Goal: Task Accomplishment & Management: Use online tool/utility

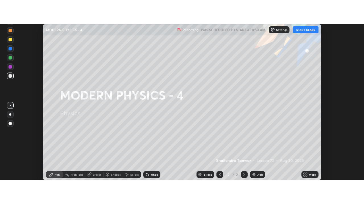
scroll to position [156, 364]
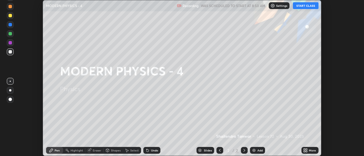
click at [297, 6] on button "START CLASS" at bounding box center [306, 5] width 26 height 7
click at [255, 151] on img at bounding box center [253, 151] width 5 height 5
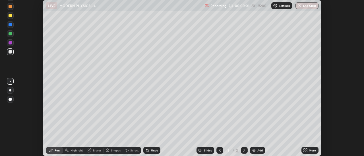
click at [306, 150] on icon at bounding box center [306, 149] width 1 height 1
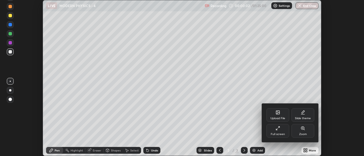
click at [276, 130] on icon at bounding box center [276, 129] width 1 height 1
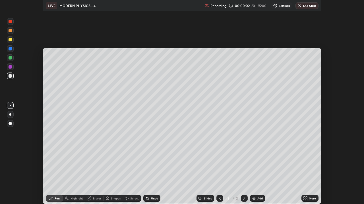
scroll to position [204, 364]
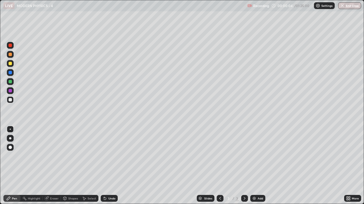
click at [10, 139] on div at bounding box center [10, 138] width 2 height 2
click at [256, 156] on div "Add" at bounding box center [257, 198] width 15 height 7
click at [255, 156] on img at bounding box center [254, 199] width 5 height 5
click at [11, 100] on div at bounding box center [10, 99] width 3 height 3
click at [106, 156] on icon at bounding box center [105, 199] width 5 height 5
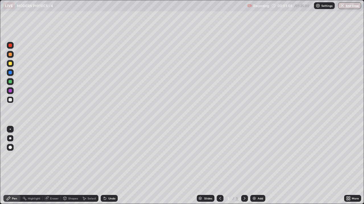
click at [9, 64] on div at bounding box center [10, 63] width 3 height 3
click at [10, 101] on div at bounding box center [10, 99] width 3 height 3
click at [35, 156] on div "Highlight" at bounding box center [34, 198] width 12 height 3
click at [13, 156] on div "Pen" at bounding box center [14, 198] width 5 height 3
click at [28, 156] on div "Highlight" at bounding box center [34, 198] width 12 height 3
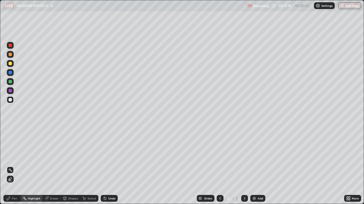
click at [254, 156] on img at bounding box center [254, 199] width 5 height 5
click at [11, 156] on div "Pen" at bounding box center [11, 198] width 17 height 7
click at [252, 156] on img at bounding box center [254, 199] width 5 height 5
click at [12, 84] on div at bounding box center [10, 81] width 7 height 7
click at [253, 156] on img at bounding box center [254, 199] width 5 height 5
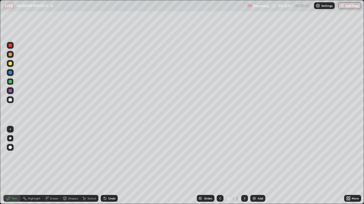
click at [11, 101] on div at bounding box center [10, 99] width 3 height 3
click at [10, 100] on div at bounding box center [10, 99] width 3 height 3
click at [33, 156] on div "Highlight" at bounding box center [34, 198] width 12 height 3
click at [11, 156] on icon at bounding box center [8, 199] width 5 height 5
click at [10, 82] on div at bounding box center [10, 81] width 3 height 3
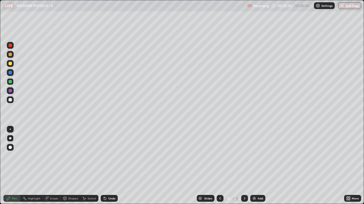
click at [11, 103] on div at bounding box center [10, 100] width 7 height 7
click at [30, 156] on div "Highlight" at bounding box center [34, 198] width 12 height 3
click at [12, 156] on div "Pen" at bounding box center [14, 198] width 5 height 3
click at [256, 156] on div "Add" at bounding box center [257, 198] width 15 height 7
click at [113, 156] on div "Undo" at bounding box center [111, 198] width 7 height 3
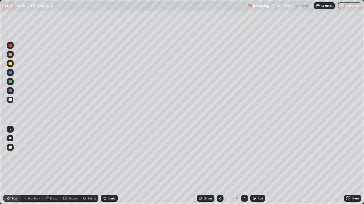
click at [111, 156] on div "Undo" at bounding box center [111, 198] width 7 height 3
click at [110, 156] on div "Undo" at bounding box center [111, 198] width 7 height 3
click at [258, 156] on div "Add" at bounding box center [257, 198] width 15 height 7
click at [10, 64] on div at bounding box center [10, 63] width 3 height 3
click at [10, 99] on div at bounding box center [10, 99] width 3 height 3
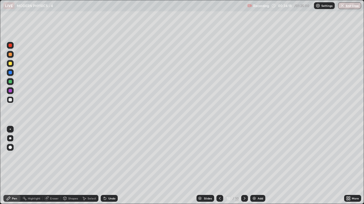
click at [11, 83] on div at bounding box center [10, 81] width 3 height 3
click at [12, 101] on div at bounding box center [10, 100] width 7 height 7
click at [34, 156] on div "Highlight" at bounding box center [34, 198] width 12 height 3
click at [14, 156] on div "Pen" at bounding box center [11, 198] width 17 height 7
click at [52, 156] on div "Eraser" at bounding box center [54, 198] width 9 height 3
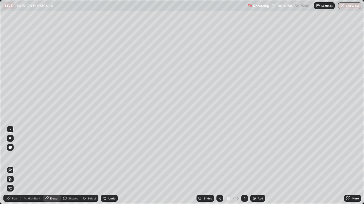
click at [15, 156] on div "Pen" at bounding box center [14, 198] width 5 height 3
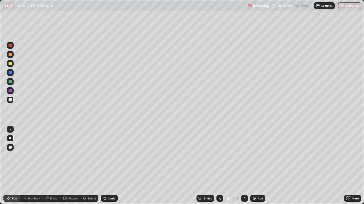
click at [10, 82] on div at bounding box center [10, 81] width 3 height 3
click at [8, 64] on div at bounding box center [10, 63] width 7 height 7
click at [28, 156] on div "Highlight" at bounding box center [31, 198] width 22 height 7
click at [11, 156] on div "Pen" at bounding box center [11, 198] width 17 height 7
click at [30, 156] on div "Highlight" at bounding box center [31, 198] width 22 height 7
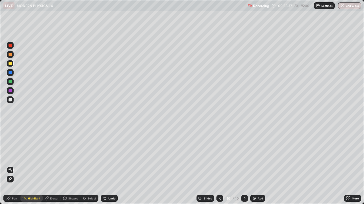
click at [8, 156] on icon at bounding box center [8, 198] width 3 height 3
click at [10, 100] on div at bounding box center [10, 99] width 3 height 3
click at [84, 156] on icon at bounding box center [84, 199] width 5 height 5
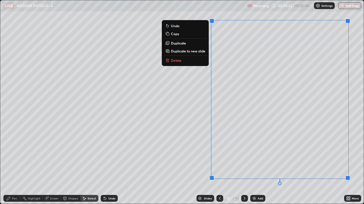
click at [187, 52] on p "Duplicate to new slide" at bounding box center [188, 51] width 34 height 5
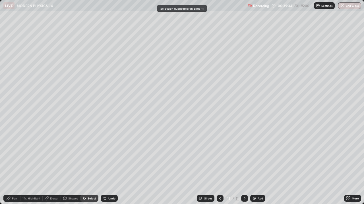
click at [11, 156] on div "Pen" at bounding box center [11, 198] width 17 height 7
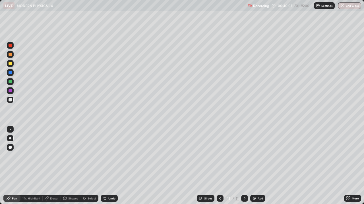
click at [10, 64] on div at bounding box center [10, 63] width 3 height 3
click at [11, 100] on div at bounding box center [10, 99] width 3 height 3
click at [90, 156] on div "Select" at bounding box center [91, 198] width 9 height 3
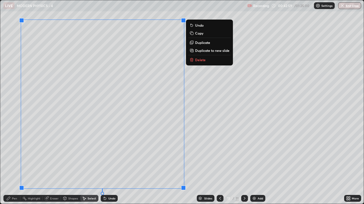
click at [199, 50] on p "Duplicate to new slide" at bounding box center [212, 50] width 34 height 5
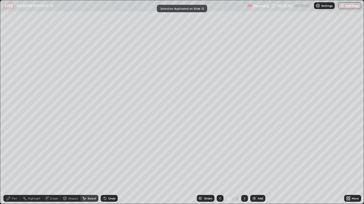
click at [17, 156] on div "Pen" at bounding box center [14, 198] width 5 height 3
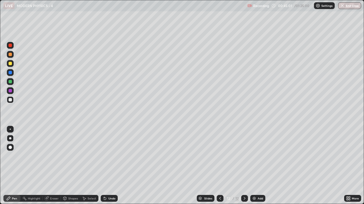
click at [13, 66] on div at bounding box center [10, 63] width 7 height 9
click at [108, 156] on div "Undo" at bounding box center [111, 198] width 7 height 3
click at [104, 156] on icon at bounding box center [105, 199] width 2 height 2
click at [114, 156] on div "Undo" at bounding box center [111, 198] width 7 height 3
click at [220, 156] on div at bounding box center [219, 198] width 7 height 11
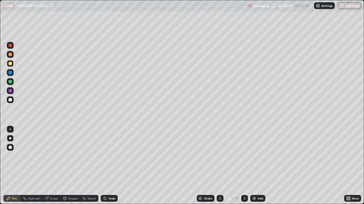
click at [243, 156] on icon at bounding box center [244, 198] width 2 height 3
click at [219, 156] on div at bounding box center [219, 198] width 7 height 11
click at [244, 156] on icon at bounding box center [244, 199] width 5 height 5
click at [94, 156] on div "Select" at bounding box center [91, 198] width 9 height 3
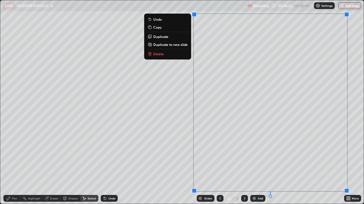
click at [178, 46] on p "Duplicate to new slide" at bounding box center [170, 44] width 34 height 5
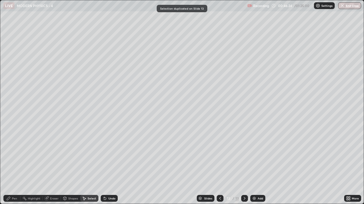
click at [14, 156] on div "Pen" at bounding box center [14, 198] width 5 height 3
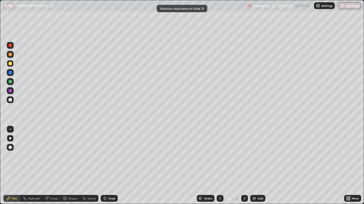
click at [10, 101] on div at bounding box center [10, 99] width 3 height 3
click at [108, 156] on div "Undo" at bounding box center [111, 198] width 7 height 3
click at [71, 156] on div "Shapes" at bounding box center [73, 198] width 10 height 3
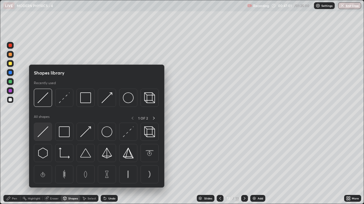
click at [46, 136] on img at bounding box center [42, 132] width 11 height 11
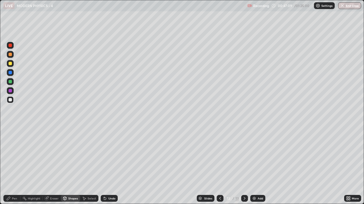
click at [10, 156] on icon at bounding box center [8, 199] width 5 height 5
click at [88, 156] on div "Select" at bounding box center [91, 198] width 9 height 3
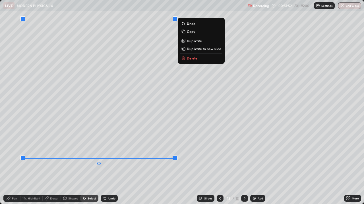
click at [189, 49] on p "Duplicate to new slide" at bounding box center [204, 49] width 34 height 5
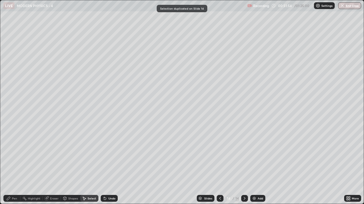
click at [15, 156] on div "Pen" at bounding box center [11, 198] width 17 height 7
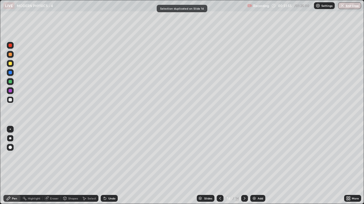
click at [10, 63] on div at bounding box center [10, 63] width 3 height 3
click at [109, 156] on div "Undo" at bounding box center [111, 198] width 7 height 3
click at [113, 156] on div "Undo" at bounding box center [111, 198] width 7 height 3
click at [256, 156] on div "Add" at bounding box center [257, 198] width 15 height 7
click at [11, 93] on div at bounding box center [10, 90] width 7 height 7
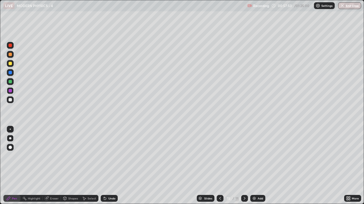
click at [10, 101] on div at bounding box center [10, 99] width 3 height 3
click at [109, 156] on div "Undo" at bounding box center [111, 198] width 7 height 3
click at [108, 156] on div "Undo" at bounding box center [111, 198] width 7 height 3
click at [37, 156] on div "Highlight" at bounding box center [34, 198] width 12 height 3
click at [14, 156] on div "Pen" at bounding box center [11, 198] width 17 height 7
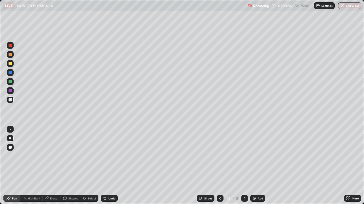
click at [35, 156] on div "Highlight" at bounding box center [34, 198] width 12 height 3
click at [14, 156] on div "Pen" at bounding box center [14, 198] width 5 height 3
click at [13, 156] on div "Pen" at bounding box center [14, 198] width 5 height 3
click at [85, 156] on icon at bounding box center [84, 199] width 5 height 5
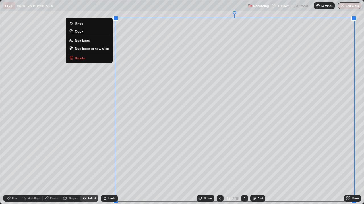
click at [85, 51] on p "Duplicate to new slide" at bounding box center [92, 48] width 34 height 5
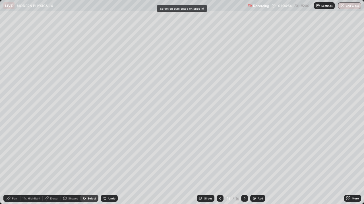
click at [20, 156] on div at bounding box center [20, 199] width 0 height 5
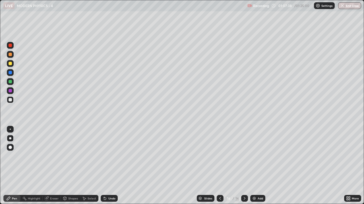
click at [252, 156] on img at bounding box center [254, 199] width 5 height 5
click at [9, 65] on div at bounding box center [10, 63] width 7 height 7
click at [11, 103] on div at bounding box center [10, 100] width 7 height 7
click at [257, 156] on div "Add" at bounding box center [259, 198] width 5 height 3
click at [10, 65] on div at bounding box center [10, 63] width 3 height 3
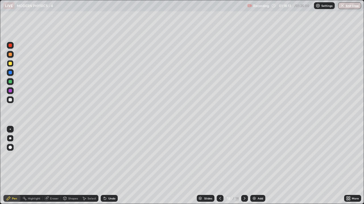
click at [258, 156] on div "Add" at bounding box center [259, 198] width 5 height 3
click at [348, 6] on button "End Class" at bounding box center [349, 5] width 22 height 7
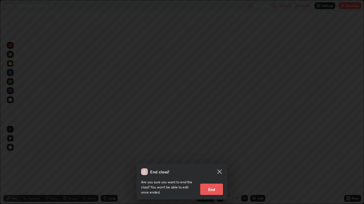
click at [212, 156] on button "End" at bounding box center [211, 189] width 23 height 11
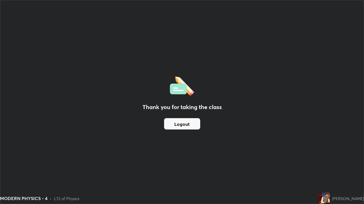
click at [192, 125] on button "Logout" at bounding box center [182, 123] width 36 height 11
